Goal: Find contact information: Find contact information

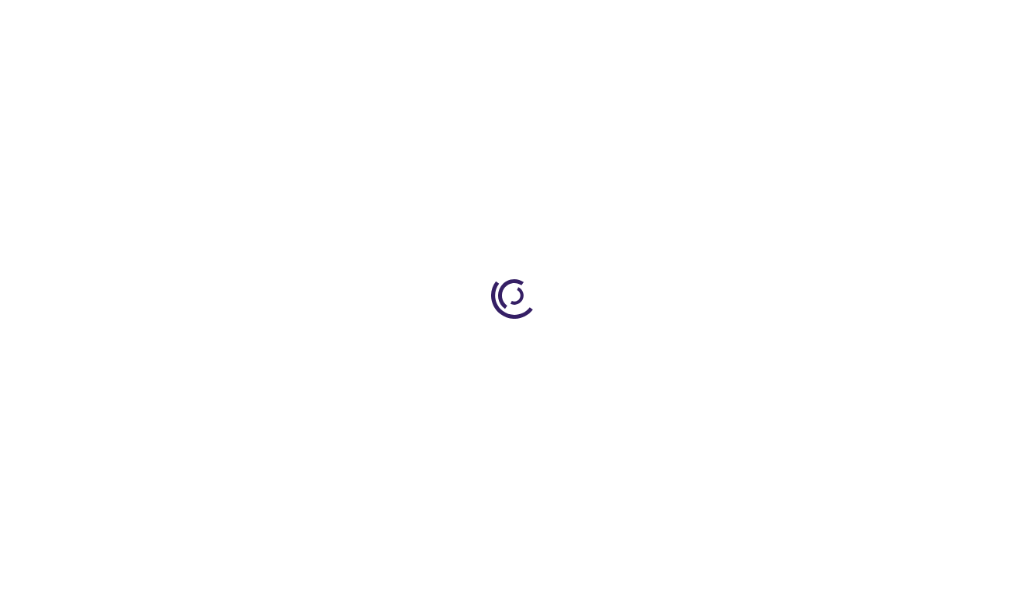
type input "1"
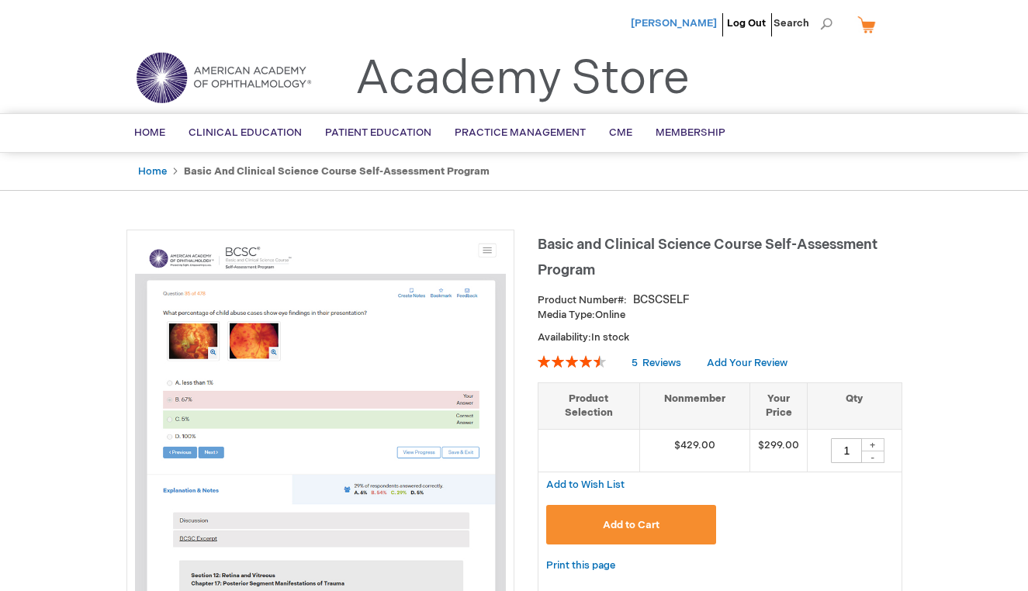
click at [675, 26] on span "[PERSON_NAME]" at bounding box center [674, 23] width 86 height 12
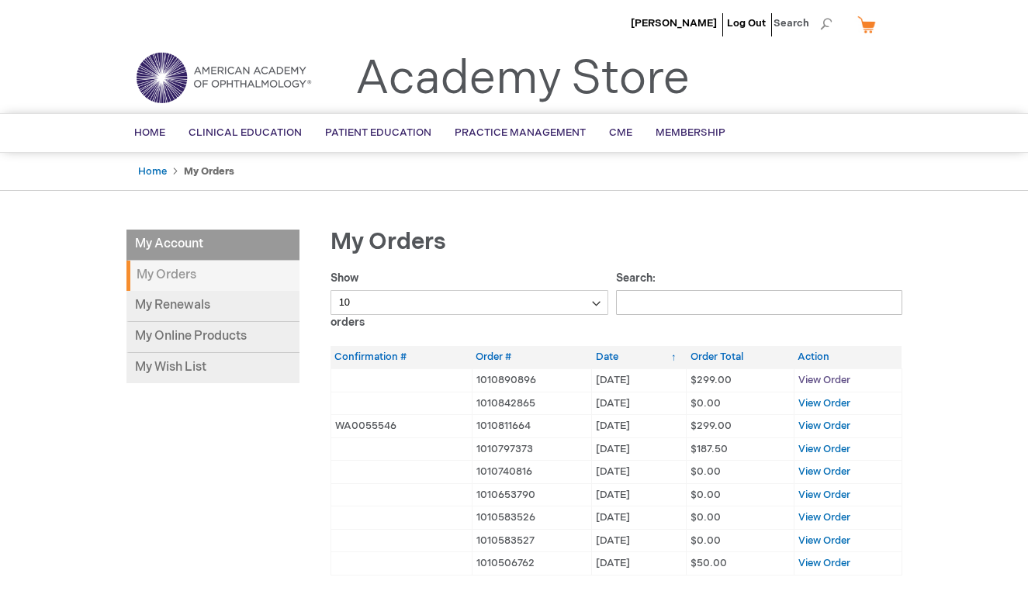
click at [824, 384] on span "View Order" at bounding box center [824, 380] width 52 height 12
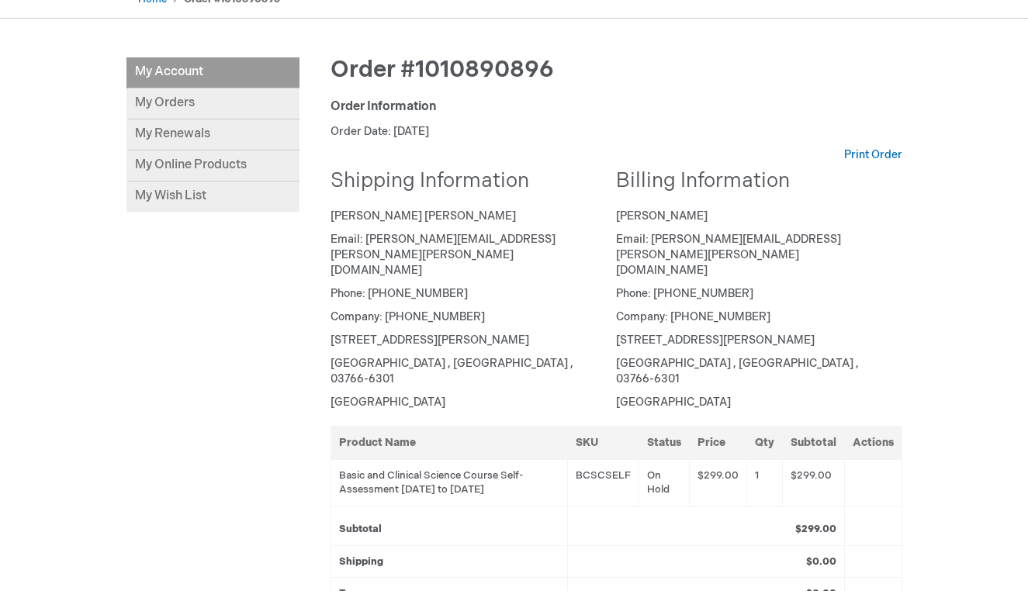
scroll to position [173, 0]
click at [179, 164] on link "My Online Products" at bounding box center [212, 165] width 173 height 31
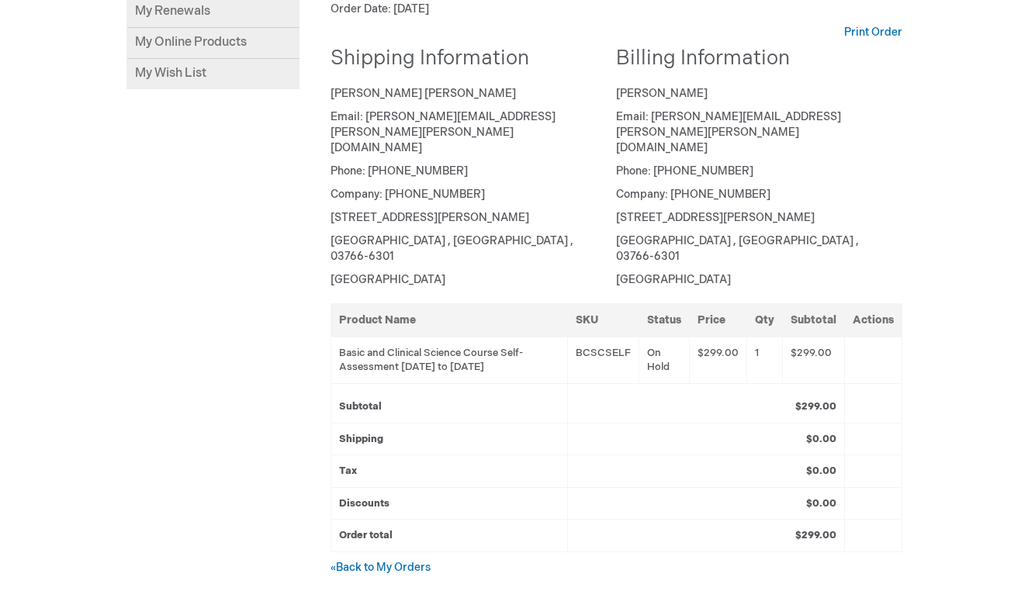
scroll to position [330, 0]
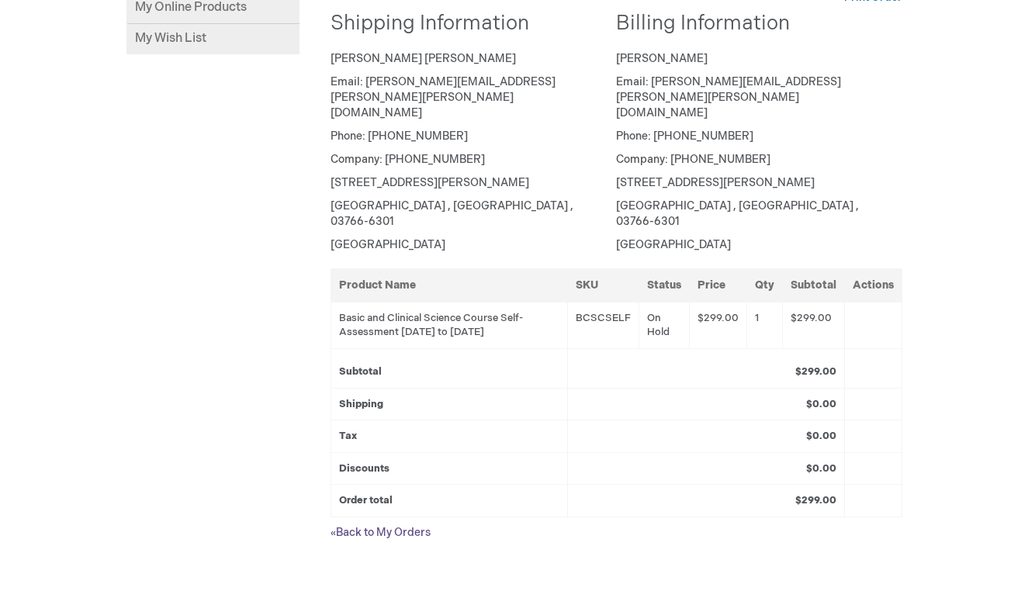
click at [371, 526] on link "« Back to My Orders" at bounding box center [380, 532] width 100 height 13
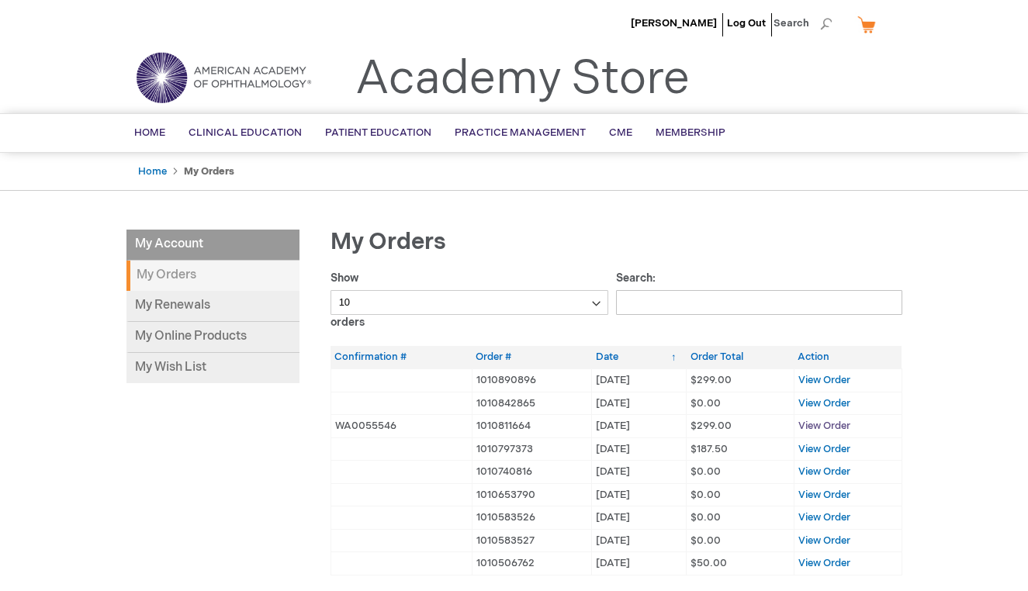
click at [836, 422] on span "View Order" at bounding box center [824, 426] width 52 height 12
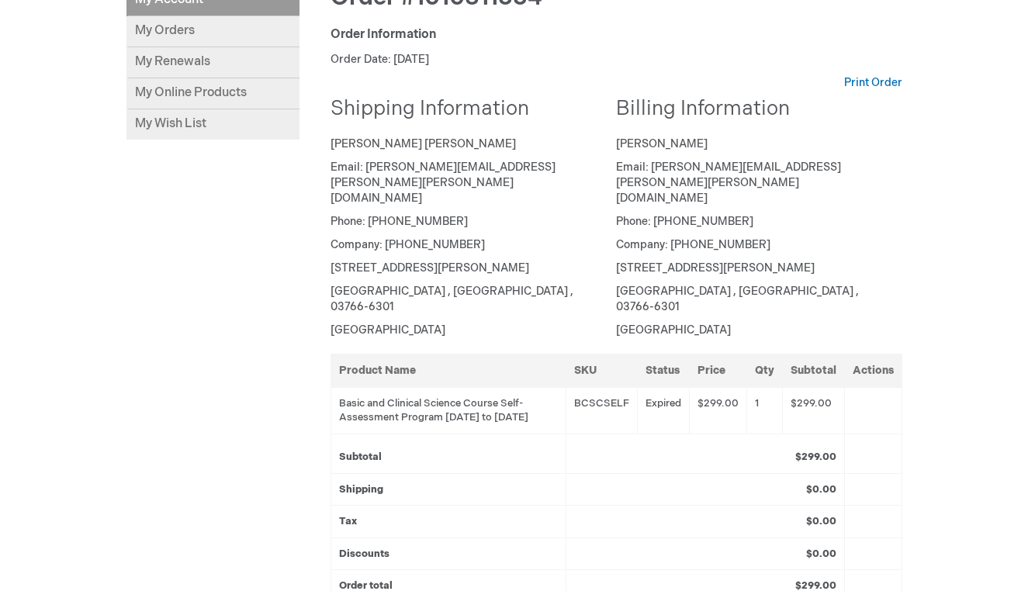
scroll to position [309, 0]
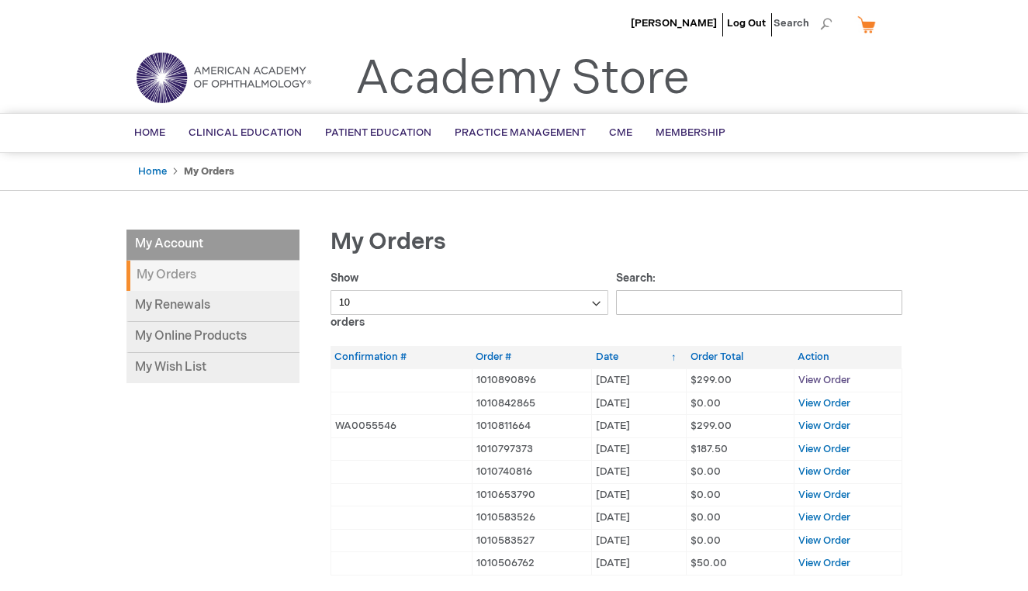
click at [812, 383] on span "View Order" at bounding box center [824, 380] width 52 height 12
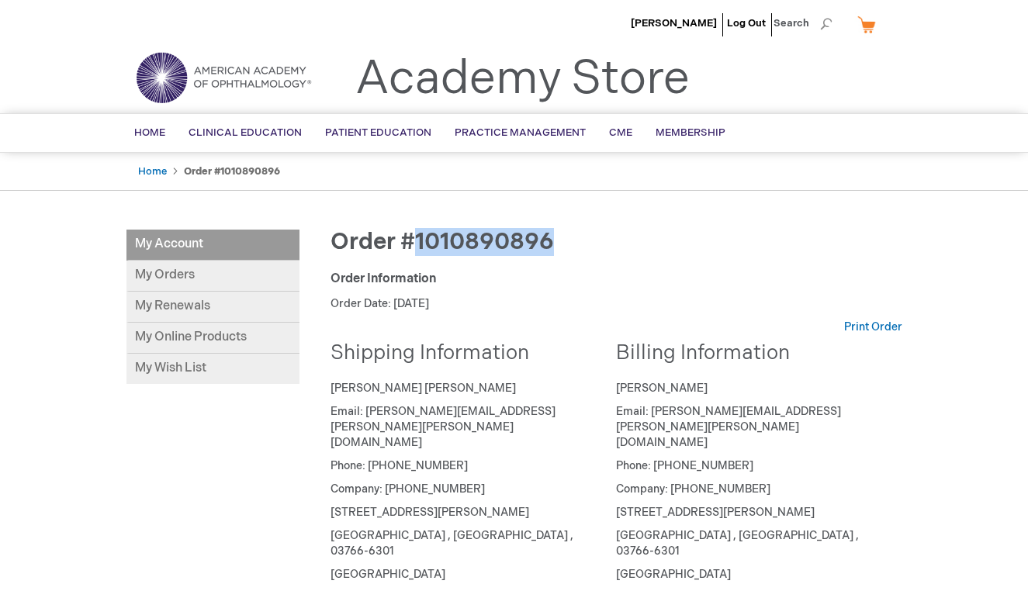
drag, startPoint x: 559, startPoint y: 242, endPoint x: 417, endPoint y: 242, distance: 141.9
click at [417, 242] on div "Order #1010890896" at bounding box center [616, 250] width 572 height 41
copy span "1010890896"
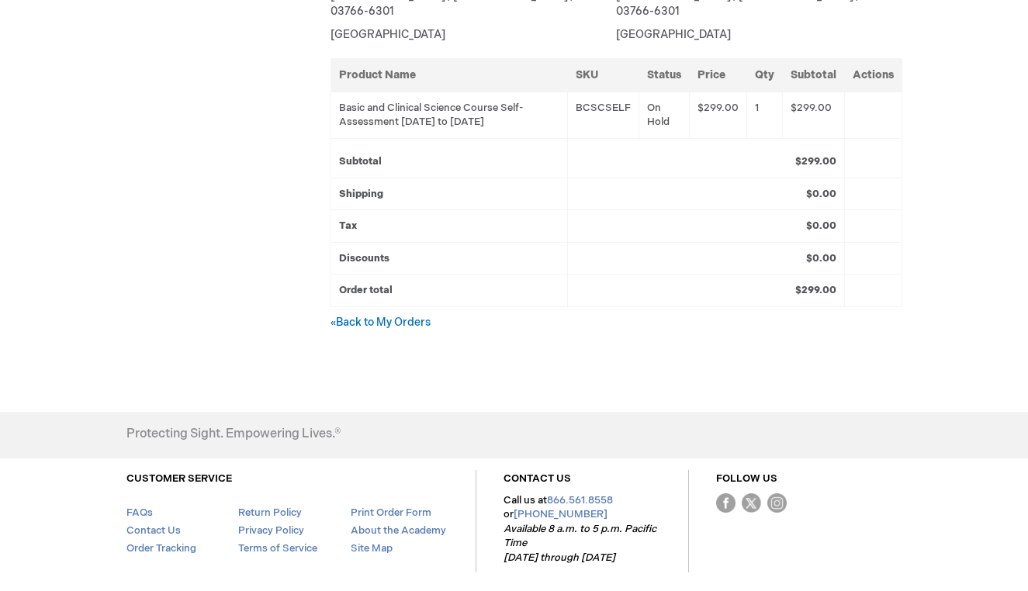
scroll to position [541, 0]
click at [158, 524] on link "Contact Us" at bounding box center [153, 530] width 54 height 12
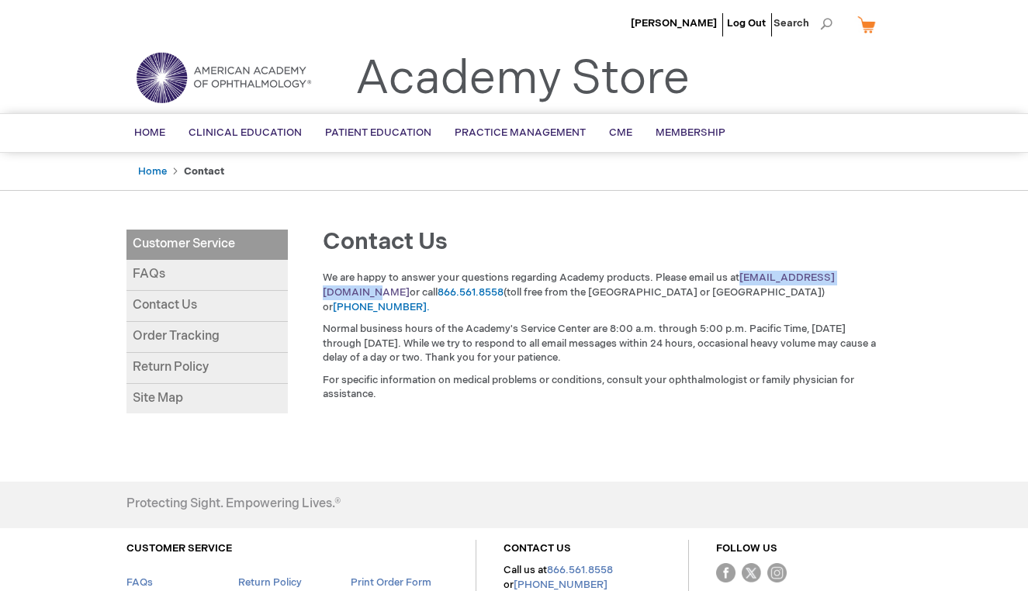
drag, startPoint x: 886, startPoint y: 278, endPoint x: 742, endPoint y: 278, distance: 143.5
click at [742, 278] on div "We are happy to answer your questions regarding Academy products. Please email …" at bounding box center [602, 340] width 599 height 139
copy link "[EMAIL_ADDRESS][DOMAIN_NAME]"
